Goal: Transaction & Acquisition: Download file/media

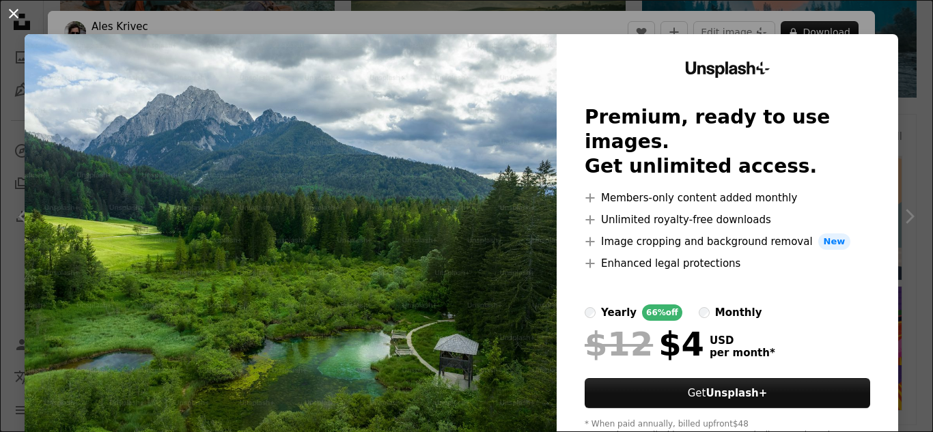
click at [16, 10] on button "An X shape" at bounding box center [13, 13] width 16 height 16
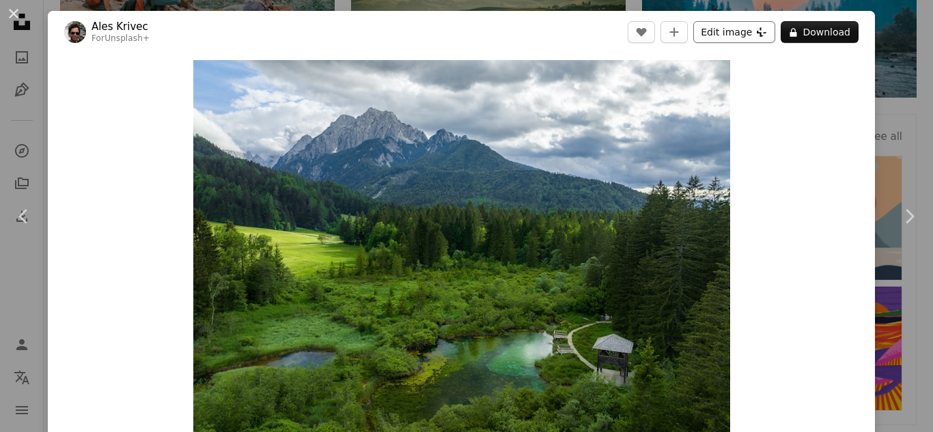
click at [728, 29] on button "Edit image Plus sign for Unsplash+" at bounding box center [734, 32] width 82 height 22
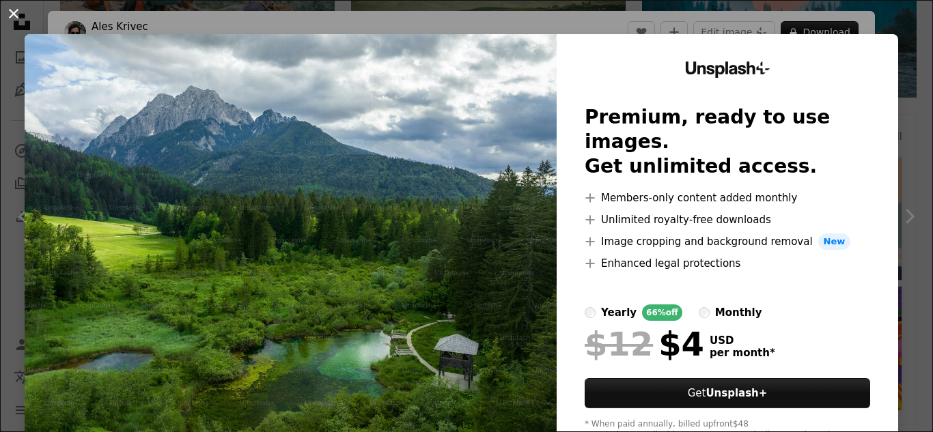
click at [14, 14] on button "An X shape" at bounding box center [13, 13] width 16 height 16
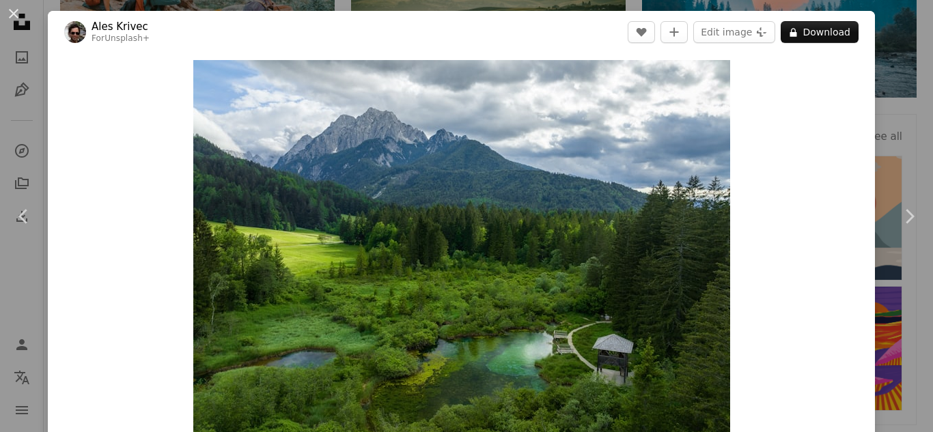
click at [14, 14] on button "An X shape" at bounding box center [13, 13] width 16 height 16
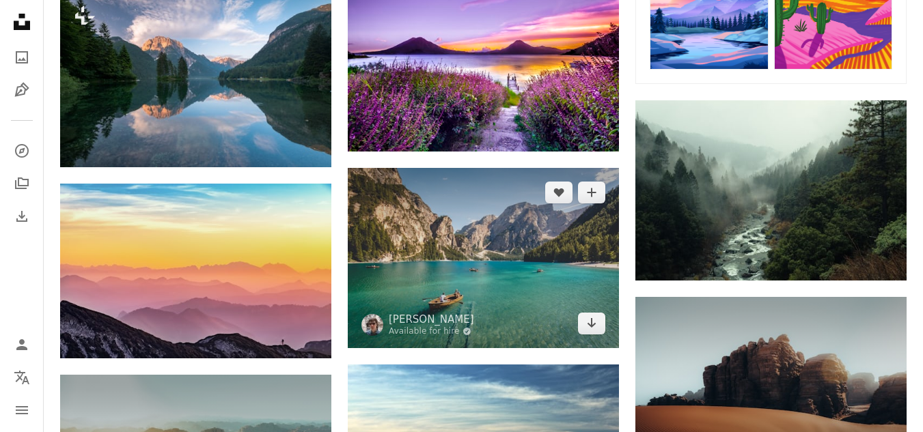
scroll to position [615, 0]
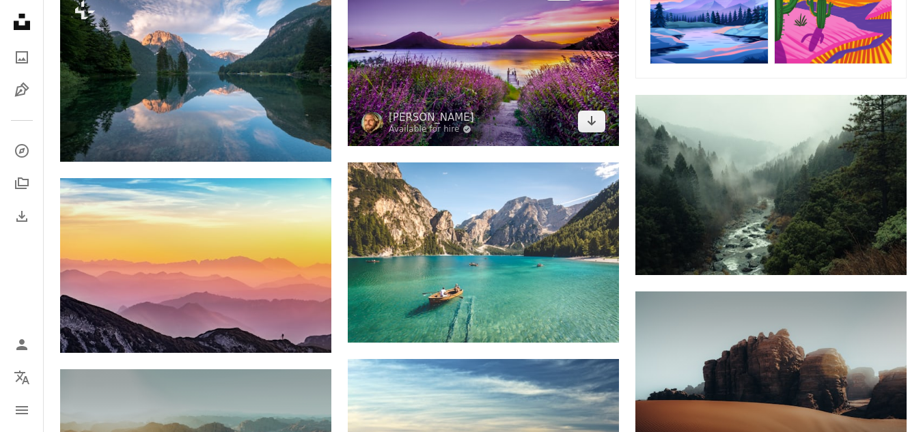
click at [432, 102] on img at bounding box center [483, 55] width 271 height 180
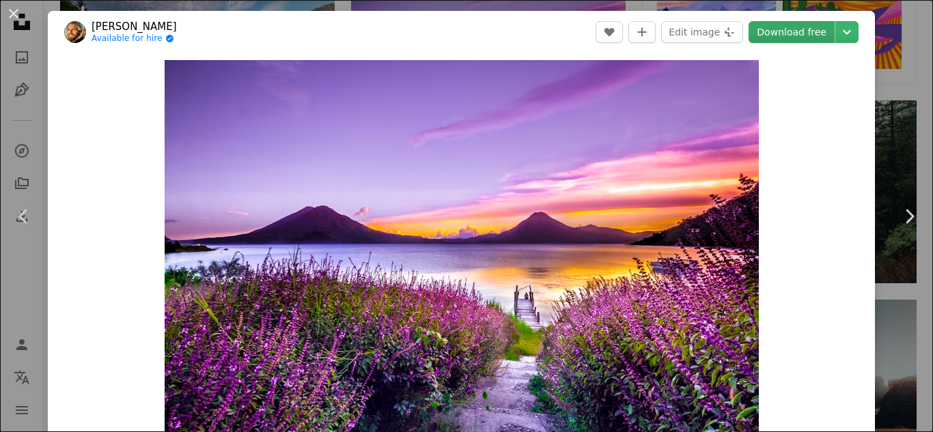
click at [781, 35] on link "Download free" at bounding box center [792, 32] width 86 height 22
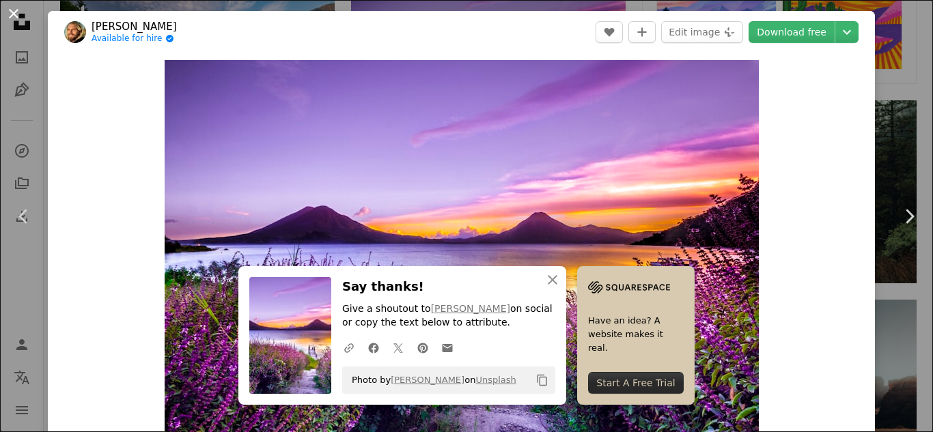
click at [5, 8] on button "An X shape" at bounding box center [13, 13] width 16 height 16
